Goal: Communication & Community: Connect with others

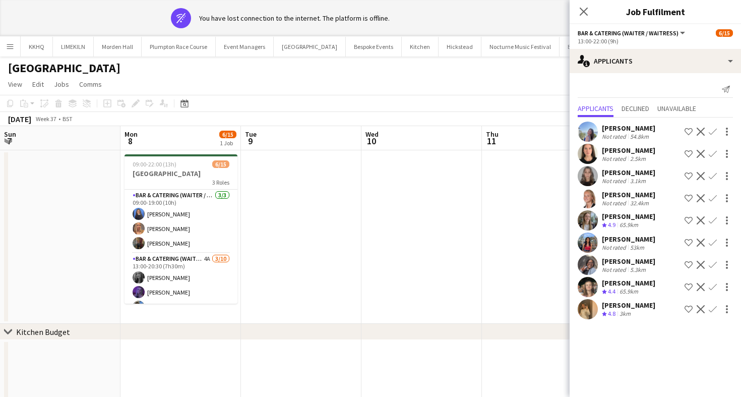
scroll to position [0, 387]
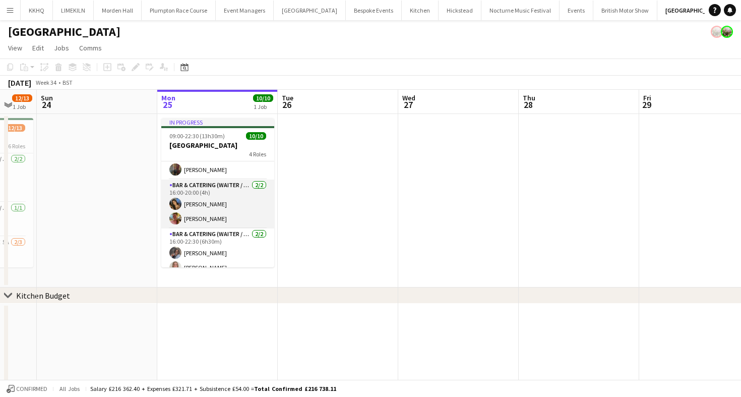
scroll to position [119, 0]
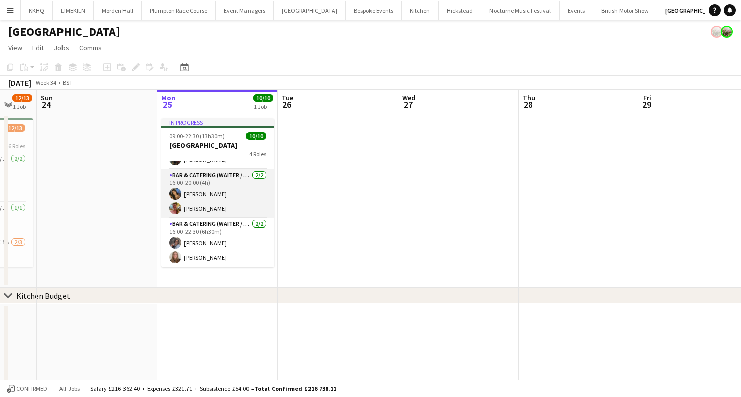
click at [248, 185] on app-card-role "Bar & Catering (Waiter / waitress) 2/2 16:00-20:00 (4h) Alisha Tailor Alexandra…" at bounding box center [217, 193] width 113 height 49
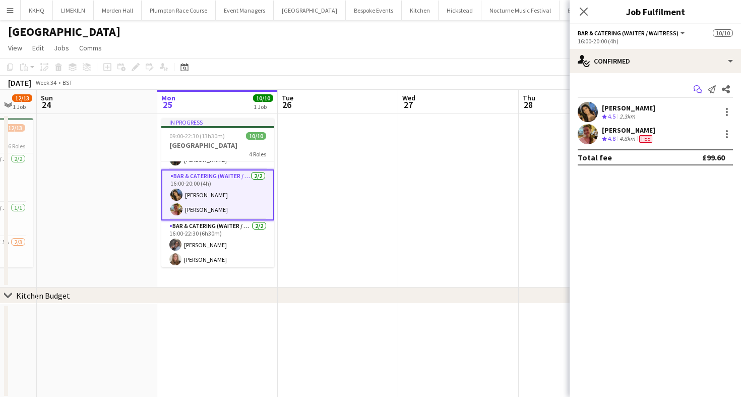
click at [696, 89] on icon "Start chat" at bounding box center [697, 89] width 8 height 8
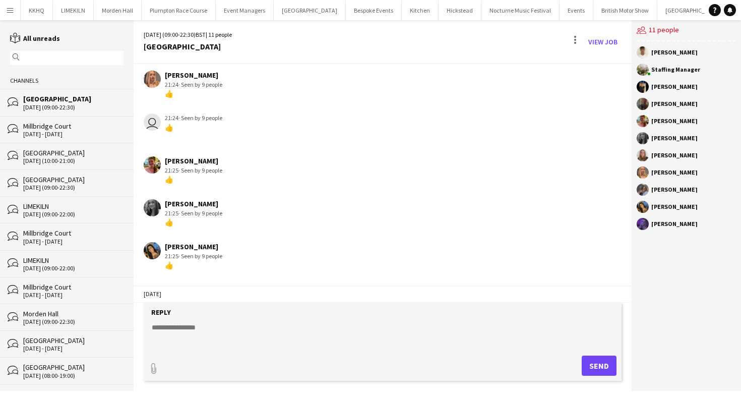
scroll to position [69, 0]
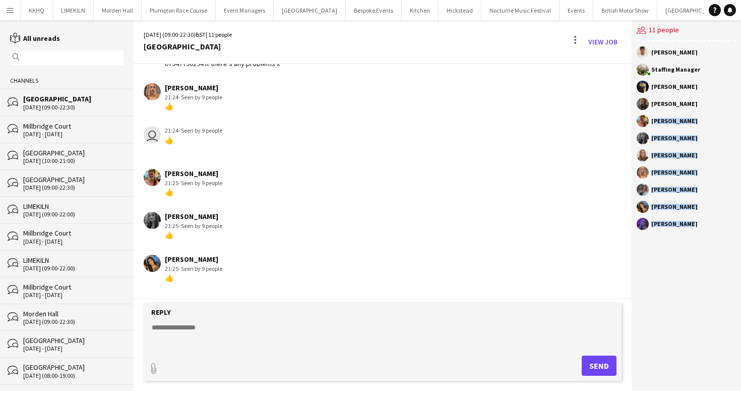
drag, startPoint x: 695, startPoint y: 226, endPoint x: 683, endPoint y: 114, distance: 112.9
click at [683, 114] on div "Harrison McLellan Staffing Manager Wian Van der Merwe Annabel Perry Alexandra W…" at bounding box center [686, 140] width 109 height 199
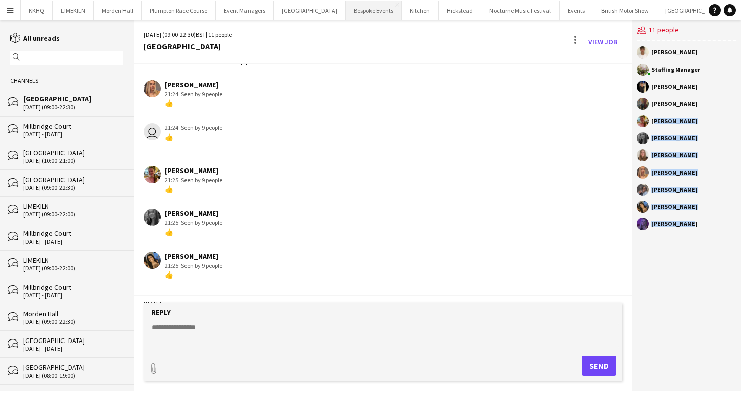
scroll to position [47, 0]
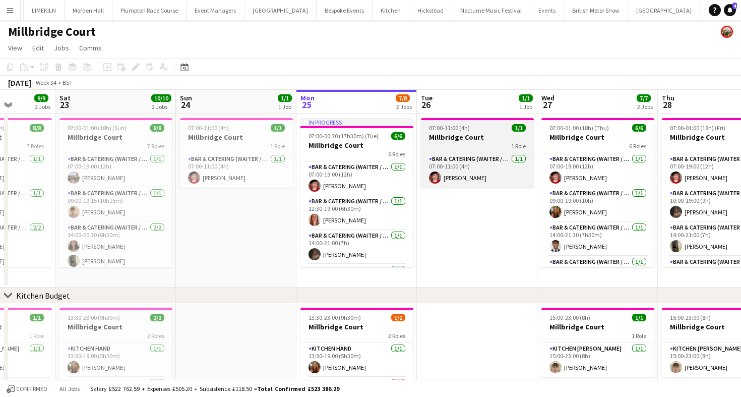
scroll to position [51, 0]
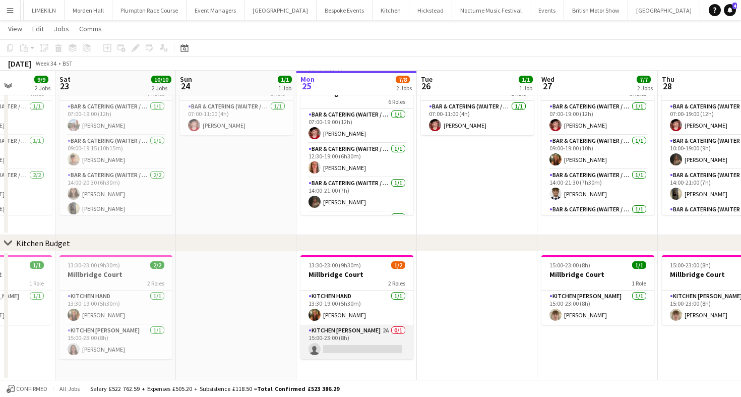
click at [348, 331] on app-card-role "Kitchen Porter 2A 0/1 15:00-23:00 (8h) single-neutral-actions" at bounding box center [356, 342] width 113 height 34
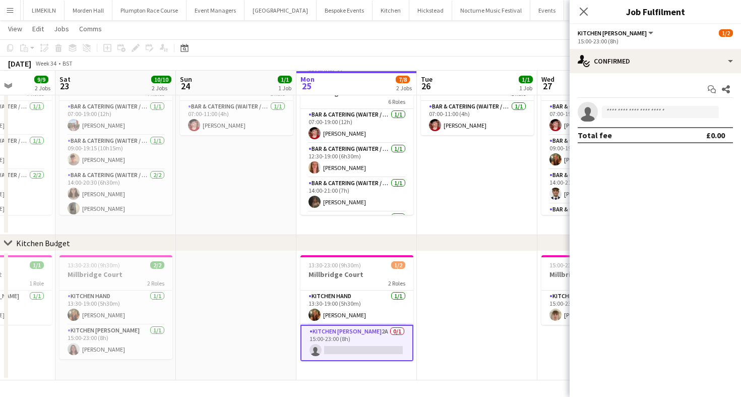
click at [640, 75] on div "Start chat Share single-neutral-actions Total fee £0.00" at bounding box center [655, 112] width 171 height 78
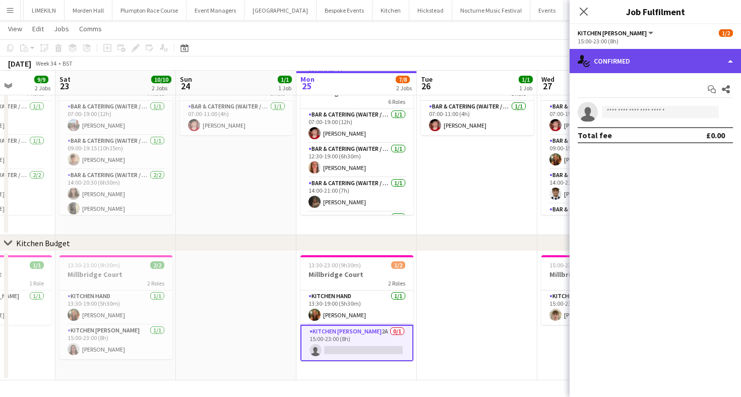
click at [637, 67] on div "single-neutral-actions-check-2 Confirmed" at bounding box center [655, 61] width 171 height 24
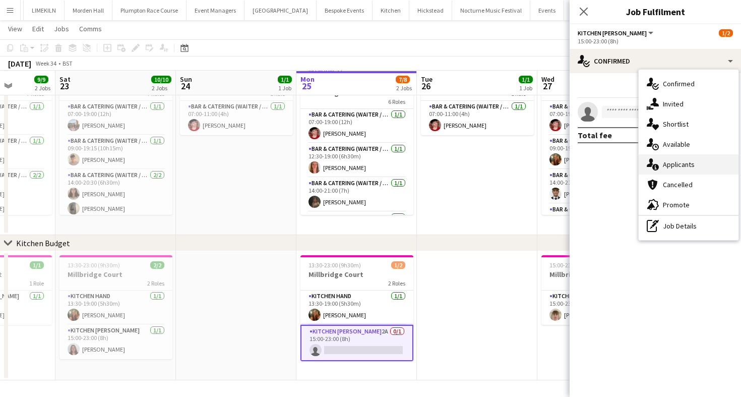
click at [677, 164] on div "single-neutral-actions-information Applicants" at bounding box center [689, 164] width 100 height 20
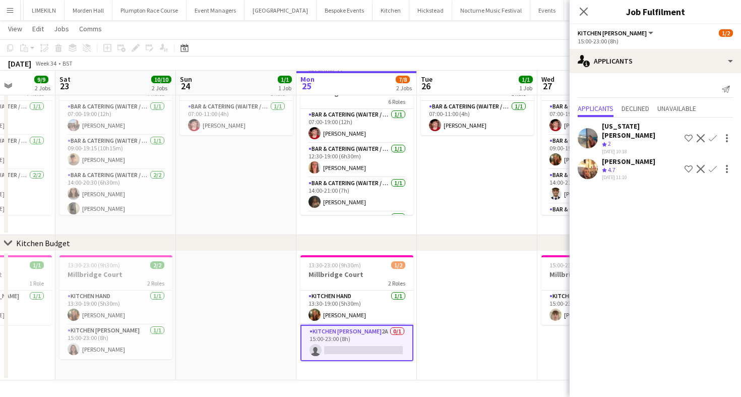
click at [470, 48] on app-toolbar "Copy Paste Paste Command V Paste with crew Command Shift V Paste linked Job Del…" at bounding box center [370, 47] width 741 height 17
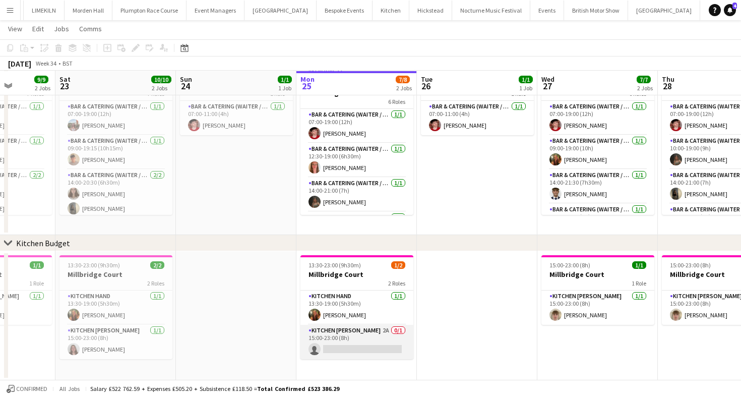
click at [347, 339] on app-card-role "Kitchen Porter 2A 0/1 15:00-23:00 (8h) single-neutral-actions" at bounding box center [356, 342] width 113 height 34
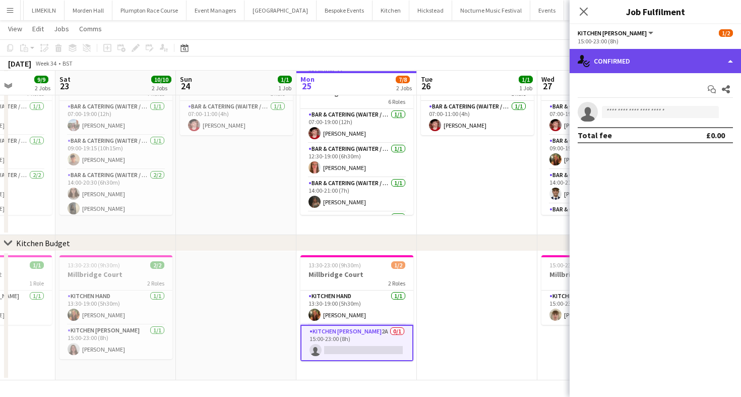
click at [635, 66] on div "single-neutral-actions-check-2 Confirmed" at bounding box center [655, 61] width 171 height 24
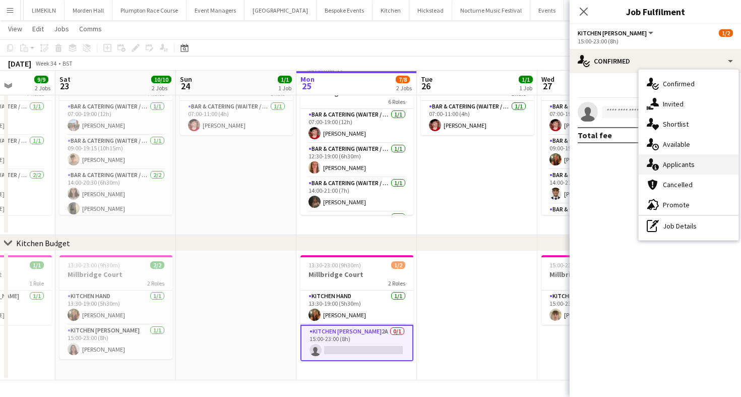
click at [691, 166] on div "single-neutral-actions-information Applicants" at bounding box center [689, 164] width 100 height 20
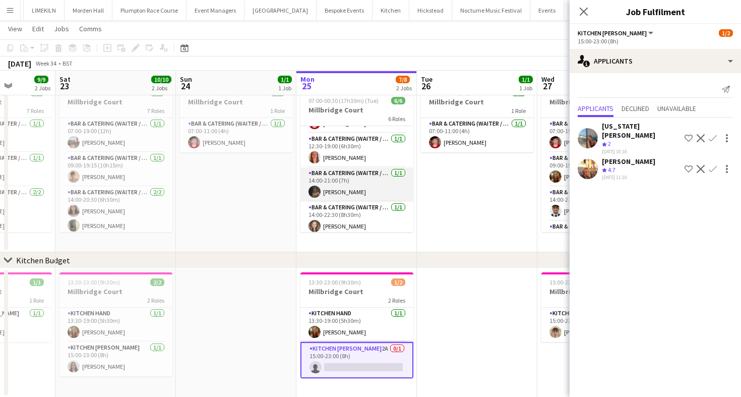
scroll to position [0, 0]
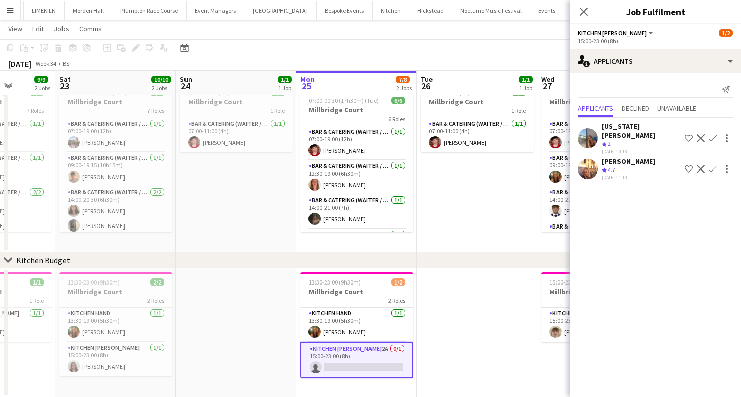
click at [521, 33] on app-page-menu "View Day view expanded Day view collapsed Month view Date picker Jump to today …" at bounding box center [370, 29] width 741 height 19
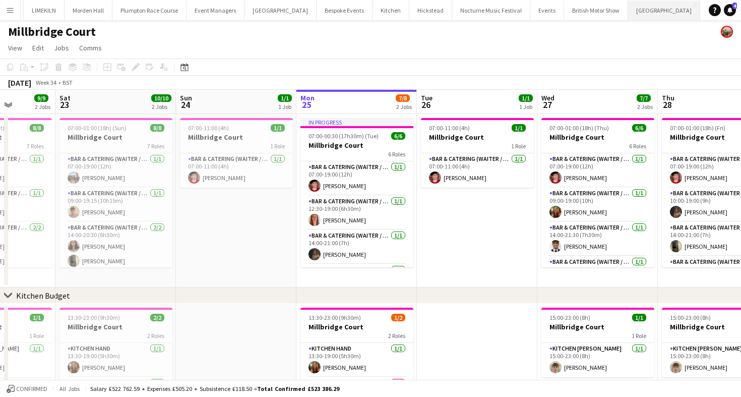
click at [628, 19] on button "Micklefield Hall Close" at bounding box center [664, 11] width 72 height 20
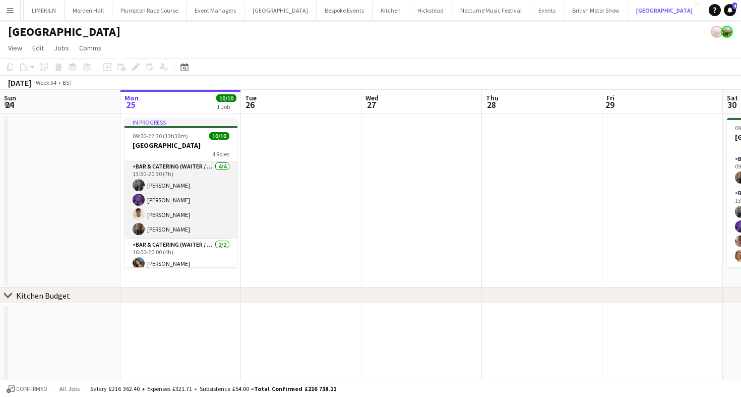
scroll to position [48, 0]
click at [175, 207] on app-card-role "Bar & Catering (Waiter / waitress) 4/4 13:30-20:30 (7h) Alice Ruttley Layla Ozc…" at bounding box center [180, 201] width 113 height 78
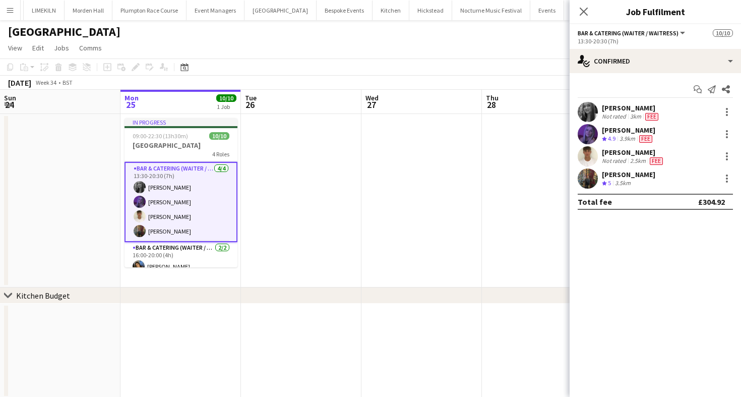
click at [612, 151] on div "Harrison McLellan" at bounding box center [633, 152] width 63 height 9
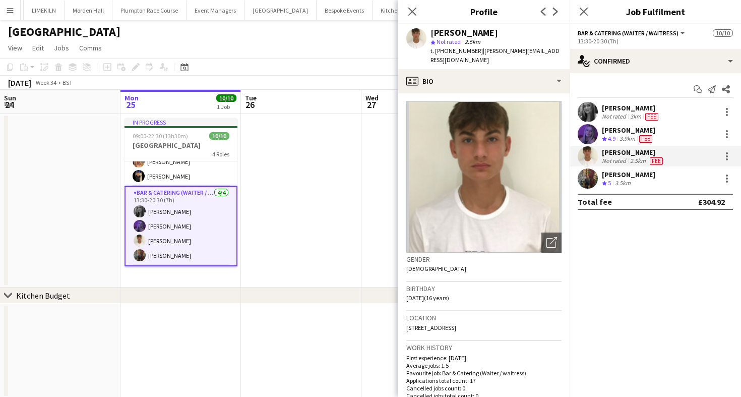
scroll to position [25, 0]
click at [292, 67] on app-toolbar "Copy Paste Paste Command V Paste with crew Command Shift V Paste linked Job Del…" at bounding box center [370, 66] width 741 height 17
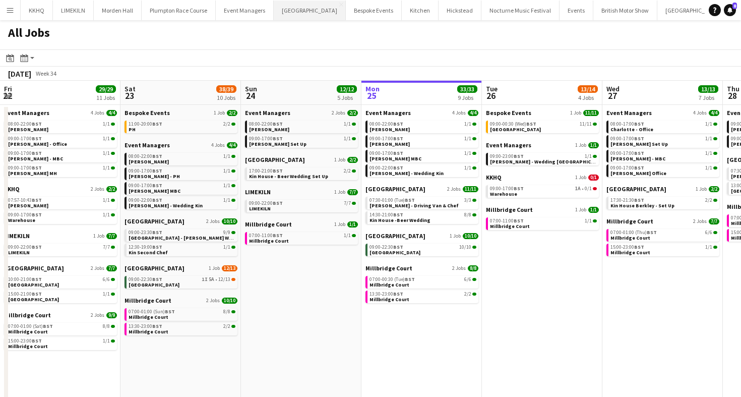
scroll to position [0, 203]
